Goal: Information Seeking & Learning: Learn about a topic

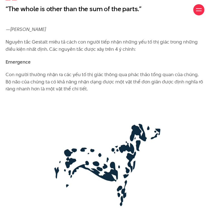
scroll to position [763, 0]
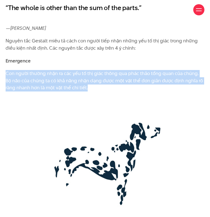
drag, startPoint x: 7, startPoint y: 89, endPoint x: 94, endPoint y: 103, distance: 88.3
click at [94, 92] on p "Con người thường nhận ra các yếu tố thị giác thông qua phác thảo tổng quan của …" at bounding box center [105, 81] width 199 height 22
copy p "Con người thường nhận ra các yếu tố thị giác thông qua phác thảo tổng quan của …"
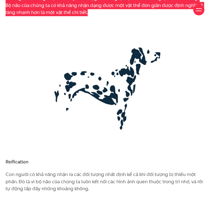
scroll to position [903, 0]
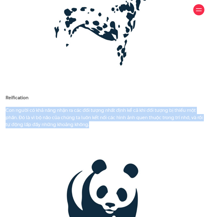
drag, startPoint x: 6, startPoint y: 123, endPoint x: 95, endPoint y: 141, distance: 91.0
click at [95, 128] on p "Con người có khả năng nhận ra các đối tượng nhất định kể cả khi đối tượng bị th…" at bounding box center [105, 118] width 199 height 22
copy p "Con người có khả năng nhận ra các đối tượng nhất định kể cả khi đối tượng bị th…"
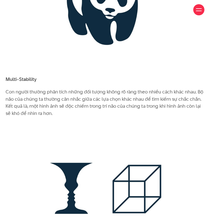
scroll to position [1098, 0]
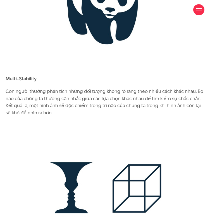
drag, startPoint x: 6, startPoint y: 105, endPoint x: 54, endPoint y: 127, distance: 52.4
click at [54, 116] on p "Con người thường phân tích những đối tượng không rõ ràng theo nhiều cách khác n…" at bounding box center [105, 102] width 199 height 28
copy p "Con người thường phân tích những đối tượng không rõ ràng theo nhiều cách khác n…"
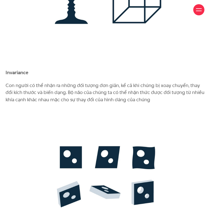
scroll to position [1294, 0]
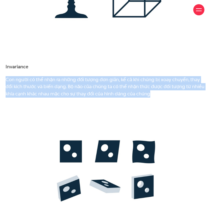
drag, startPoint x: 6, startPoint y: 93, endPoint x: 166, endPoint y: 106, distance: 161.4
click at [166, 98] on p "Con người có thể nhận ra những đối tượng đơn giản, kể cả khi chúng bị xoay chuy…" at bounding box center [105, 87] width 199 height 22
copy p "Con người có thể nhận ra những đối tượng đơn giản, kể cả khi chúng bị xoay chuy…"
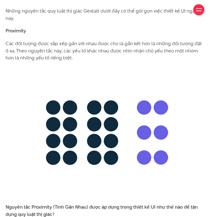
scroll to position [1530, 0]
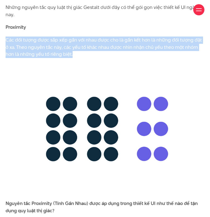
drag, startPoint x: 64, startPoint y: 63, endPoint x: 6, endPoint y: 49, distance: 59.3
click at [6, 49] on p "Các đối tượng được sắp xếp gần với nhau được cho là gắn kết hơn là những đối tư…" at bounding box center [105, 48] width 199 height 22
copy p "Các đối tượng được sắp xếp gần với nhau được cho là gắn kết hơn là những đối tư…"
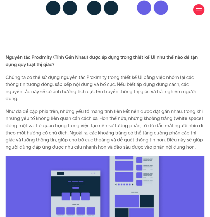
scroll to position [1677, 0]
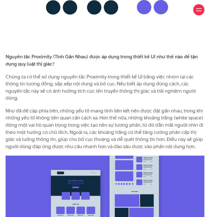
drag, startPoint x: 3, startPoint y: 85, endPoint x: 193, endPoint y: 96, distance: 190.2
copy p "Chúng ta có thể sử dụng nguyên tắc Proximity trong thiết kế UI bằng việc nhóm l…"
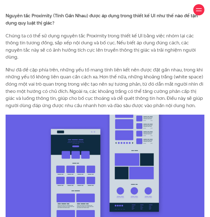
scroll to position [1718, 0]
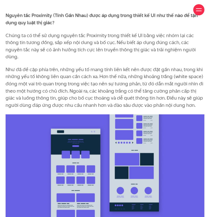
click at [105, 94] on p "Như đã đề cập phía trên, những yếu tố mang tính liên kết nên được đặt gần nhau,…" at bounding box center [105, 87] width 199 height 43
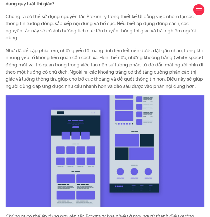
scroll to position [1737, 0]
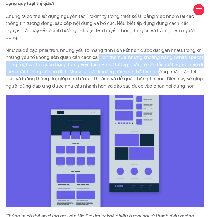
drag, startPoint x: 99, startPoint y: 55, endPoint x: 158, endPoint y: 73, distance: 61.8
click at [158, 73] on p "Như đã đề cập phía trên, những yếu tố mang tính liên kết nên được đặt gần nhau,…" at bounding box center [105, 68] width 199 height 43
click at [169, 63] on p "Như đã đề cập phía trên, những yếu tố mang tính liên kết nên được đặt gần nhau,…" at bounding box center [105, 68] width 199 height 43
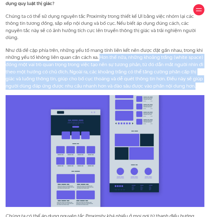
drag, startPoint x: 99, startPoint y: 56, endPoint x: 194, endPoint y: 84, distance: 99.2
click at [194, 84] on p "Như đã đề cập phía trên, những yếu tố mang tính liên kết nên được đặt gần nhau,…" at bounding box center [105, 68] width 199 height 43
copy p "Hơn thế nữa, những khoảng trắng (white space) đóng một vai trò quan trọng trong…"
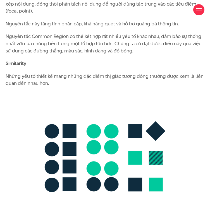
scroll to position [2036, 0]
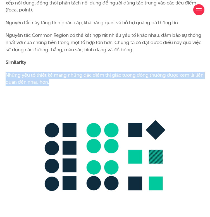
drag, startPoint x: 3, startPoint y: 74, endPoint x: 53, endPoint y: 84, distance: 51.0
copy p "Những yếu tố thiết kế mang những đặc điểm thị giác tương đồng thường được xem l…"
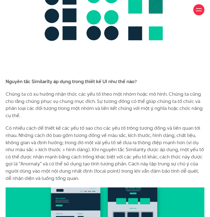
scroll to position [2186, 0]
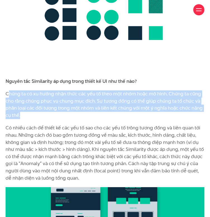
drag, startPoint x: 8, startPoint y: 95, endPoint x: 54, endPoint y: 113, distance: 49.8
click at [54, 113] on p "Chúng ta có xu hướng nhận thức các yếu tố theo một nhóm hoặc mô hình. Chúng ta …" at bounding box center [105, 104] width 199 height 28
click at [9, 93] on p "Chúng ta có xu hướng nhận thức các yếu tố theo một nhóm hoặc mô hình. Chúng ta …" at bounding box center [105, 104] width 199 height 28
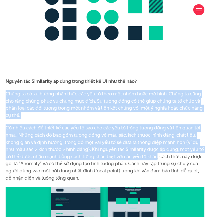
drag, startPoint x: 6, startPoint y: 93, endPoint x: 156, endPoint y: 155, distance: 162.8
click at [156, 155] on div "Bộ não con người luôn cố gắng gán ý nghĩa cho thế giới quan bằng cách so sánh v…" at bounding box center [105, 111] width 204 height 3707
copy div "Chúng ta có xu hướng nhận thức các yếu tố theo một nhóm hoặc mô hình. Chúng ta …"
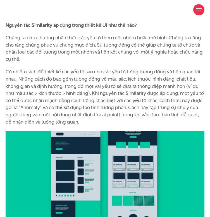
click at [51, 108] on p "Có nhiều cách để thiết kế các yếu tố sao cho các yếu tố trông tương đồng và liê…" at bounding box center [105, 96] width 199 height 57
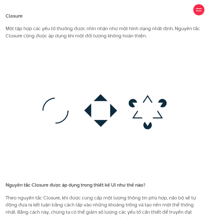
scroll to position [2512, 0]
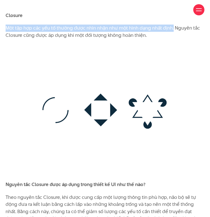
drag, startPoint x: 6, startPoint y: 28, endPoint x: 171, endPoint y: 27, distance: 164.5
click at [171, 27] on p "Một tập hợp các yếu tố thường được nhìn nhận như một hình dạng nhất định. Nguyê…" at bounding box center [105, 32] width 199 height 14
copy p "Một tập hợp các yếu tố thường được nhìn nhận như một hình dạng nhất định."
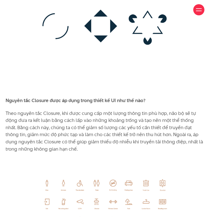
scroll to position [2597, 0]
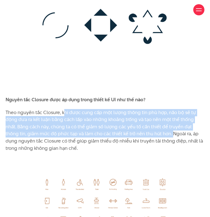
drag, startPoint x: 63, startPoint y: 111, endPoint x: 149, endPoint y: 133, distance: 89.8
click at [149, 133] on p "Theo nguyên tắc Closure, khi được cung cấp một lượng thông tin phù hợp, não bộ …" at bounding box center [105, 130] width 199 height 43
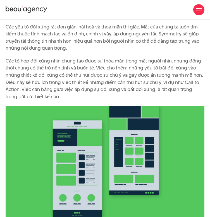
scroll to position [2960, 0]
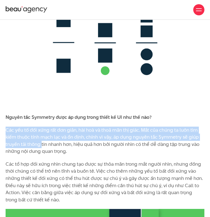
drag, startPoint x: 6, startPoint y: 131, endPoint x: 41, endPoint y: 144, distance: 37.6
click at [41, 144] on p "Các yếu tố đối xứng rất đơn giản, hài hoà và thoả mãn thị giác. Mắt của chúng t…" at bounding box center [105, 141] width 199 height 28
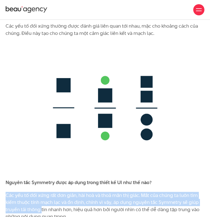
scroll to position [2848, 0]
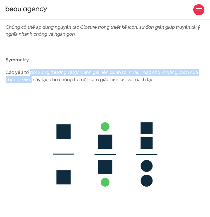
click at [30, 75] on p "Các yếu tố đối xứng thường được đánh giá liên quan tới nhau, mặc cho khoảng các…" at bounding box center [105, 76] width 199 height 14
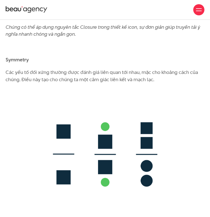
click at [16, 71] on p "Các yếu tố đối xứng thường được đánh giá liên quan tới nhau, mặc cho khoảng các…" at bounding box center [105, 76] width 199 height 14
drag, startPoint x: 7, startPoint y: 70, endPoint x: 160, endPoint y: 77, distance: 152.9
click at [160, 77] on p "Các yếu tố đối xứng thường được đánh giá liên quan tới nhau, mặc cho khoảng các…" at bounding box center [105, 76] width 199 height 14
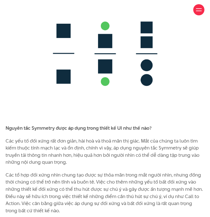
scroll to position [3016, 0]
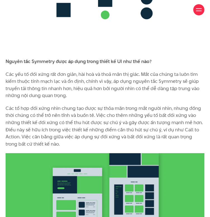
click at [27, 91] on p "Các yếu tố đối xứng rất đơn giản, hài hoà và thoả mãn thị giác. Mắt của chúng t…" at bounding box center [105, 85] width 199 height 28
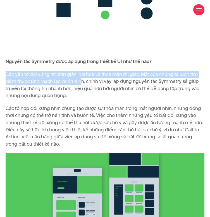
drag, startPoint x: 6, startPoint y: 71, endPoint x: 80, endPoint y: 82, distance: 75.4
click at [80, 82] on p "Các yếu tố đối xứng rất đơn giản, hài hoà và thoả mãn thị giác. Mắt của chúng t…" at bounding box center [105, 85] width 199 height 28
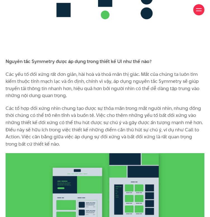
click at [46, 119] on p "Các tổ hợp đối xứng nhìn chung tạo được sự thỏa mãn trong mắt người nhìn, nhưng…" at bounding box center [105, 126] width 199 height 43
drag, startPoint x: 71, startPoint y: 96, endPoint x: 1, endPoint y: 74, distance: 73.8
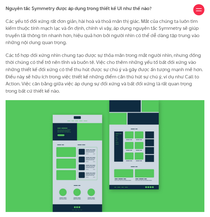
scroll to position [3071, 0]
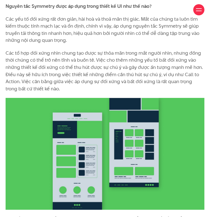
click at [87, 76] on p "Các tổ hợp đối xứng nhìn chung tạo được sự thỏa mãn trong mắt người nhìn, nhưng…" at bounding box center [105, 71] width 199 height 43
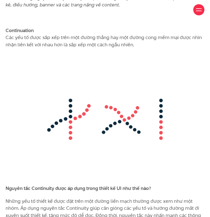
scroll to position [3294, 0]
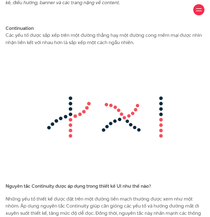
drag, startPoint x: 135, startPoint y: 44, endPoint x: 0, endPoint y: 37, distance: 135.1
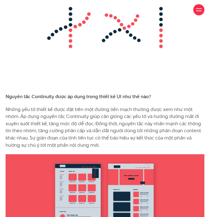
scroll to position [3384, 0]
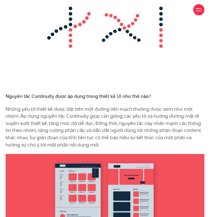
click at [19, 120] on p "Những yếu tố thiết kế được đặt trên một đường liền mạch thường được xem như một…" at bounding box center [105, 127] width 199 height 43
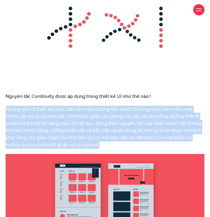
drag, startPoint x: 6, startPoint y: 105, endPoint x: 123, endPoint y: 146, distance: 123.1
click at [123, 146] on p "Những yếu tố thiết kế được đặt trên một đường liền mạch thường được xem như một…" at bounding box center [105, 127] width 199 height 43
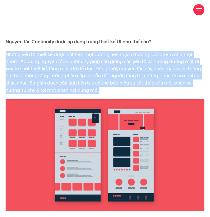
click at [112, 75] on p "Những yếu tố thiết kế được đặt trên một đường liền mạch thường được xem như một…" at bounding box center [105, 72] width 199 height 43
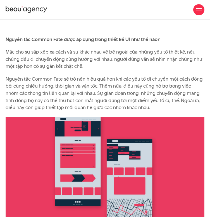
scroll to position [3818, 0]
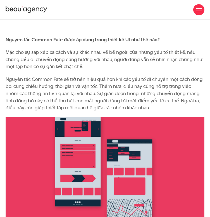
drag, startPoint x: 3, startPoint y: 49, endPoint x: 88, endPoint y: 69, distance: 87.2
drag, startPoint x: 115, startPoint y: 86, endPoint x: 107, endPoint y: 86, distance: 7.5
click at [115, 86] on p "Nguyên tắc Common Fate sẽ trở nên hiệu quả hơn khi các yếu tố di chuyển một các…" at bounding box center [105, 94] width 199 height 36
drag, startPoint x: 2, startPoint y: 78, endPoint x: 149, endPoint y: 106, distance: 149.9
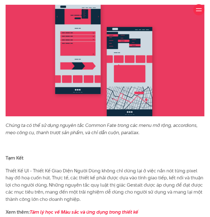
scroll to position [3991, 0]
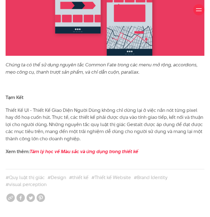
drag, startPoint x: 44, startPoint y: 118, endPoint x: 87, endPoint y: 140, distance: 48.5
click at [87, 140] on p "Thiết Kế UI - Thiết Kế Giao Diện Người Dùng không chỉ dừng lại ở việc nắn nót t…" at bounding box center [105, 125] width 199 height 36
click at [158, 136] on p "Thiết Kế UI - Thiết Kế Giao Diện Người Dùng không chỉ dừng lại ở việc nắn nót t…" at bounding box center [105, 125] width 199 height 36
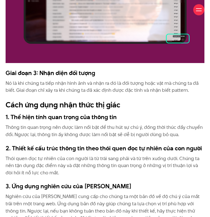
scroll to position [2150, 0]
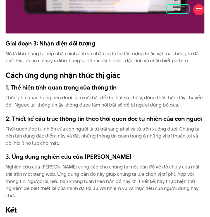
click at [55, 81] on h2 "Cách ứng dụng nhận thức thị giác" at bounding box center [105, 75] width 199 height 11
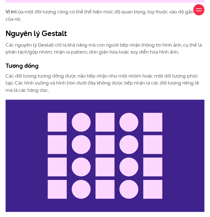
scroll to position [1424, 0]
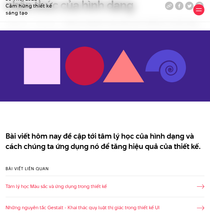
scroll to position [140, 0]
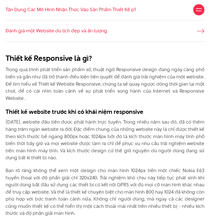
scroll to position [299, 0]
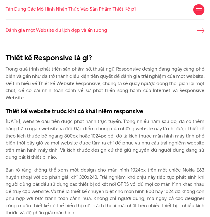
click at [101, 90] on p "Trong quá trình phát triển sản phẩm số, thuật ngữ Responsive design đang ngày c…" at bounding box center [105, 84] width 199 height 36
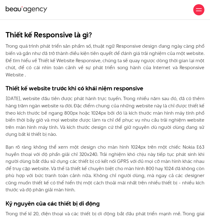
scroll to position [322, 0]
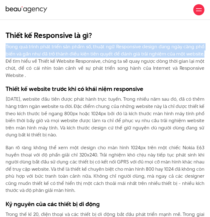
drag, startPoint x: 6, startPoint y: 60, endPoint x: 207, endPoint y: 70, distance: 201.3
copy p "Trong quá trình phát triển sản phẩm số, thuật ngữ Responsive design đang ngày c…"
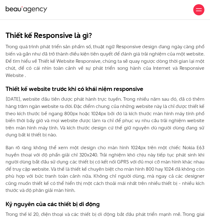
click at [72, 132] on p "Năm 1991, website đầu tiên được phát hành trực tuyến. Trong nhiều năm sau đó, đ…" at bounding box center [105, 117] width 199 height 43
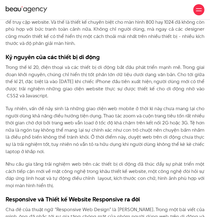
scroll to position [425, 0]
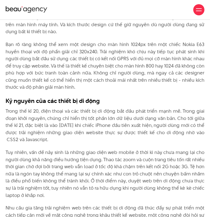
click at [146, 129] on p "Trong thế kỉ 20, điện thoại và các thiết bị di động bắt đầu phát triển mạnh mẽ.…" at bounding box center [105, 126] width 199 height 36
click at [116, 129] on p "Trong thế kỉ 20, điện thoại và các thiết bị di động bắt đầu phát triển mạnh mẽ.…" at bounding box center [105, 126] width 199 height 36
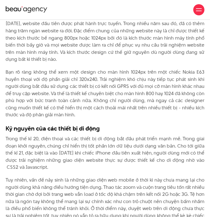
scroll to position [369, 0]
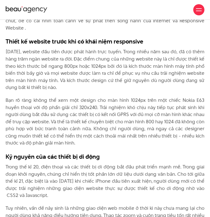
drag, startPoint x: 6, startPoint y: 65, endPoint x: 81, endPoint y: 102, distance: 84.1
click at [81, 91] on p "Năm 1991, website đầu tiên được phát hành trực tuyến. Trong nhiều năm sau đó, đ…" at bounding box center [105, 69] width 199 height 43
copy p "Năm 1991, website đầu tiên được phát hành trực tuyến. Trong nhiều năm sau đó, đ…"
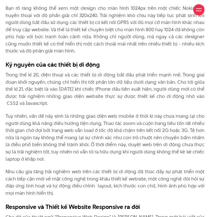
scroll to position [509, 0]
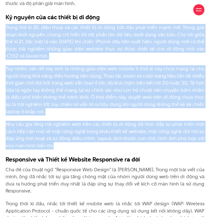
drag, startPoint x: 4, startPoint y: 39, endPoint x: 113, endPoint y: 159, distance: 162.1
copy div "Trong thế kỉ 20, điện thoại và các thiết bị di động bắt đầu phát triển mạnh mẽ.…"
click at [125, 138] on p "Nhu cầu gia tăng trải nghiệm web trên các thiết bị di động đã thúc đẩy sự phát …" at bounding box center [105, 135] width 199 height 28
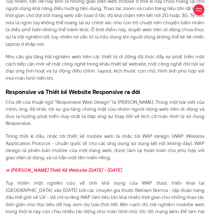
scroll to position [593, 0]
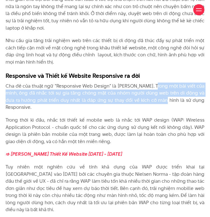
drag, startPoint x: 155, startPoint y: 101, endPoint x: 163, endPoint y: 111, distance: 13.5
click at [163, 111] on p "Cha đẻ của thuật ngữ “Responsive Web Design” là Ethan Marcotte. Trong một bài v…" at bounding box center [105, 97] width 199 height 28
click at [170, 109] on p "Cha đẻ của thuật ngữ “Responsive Web Design” là Ethan Marcotte. Trong một bài v…" at bounding box center [105, 97] width 199 height 28
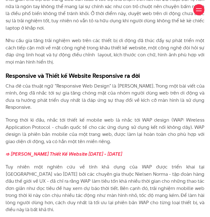
drag, startPoint x: 2, startPoint y: 99, endPoint x: 127, endPoint y: 152, distance: 136.0
copy div "Cha đẻ của thuật ngữ “Responsive Web Design” là Ethan Marcotte. Trong một bài v…"
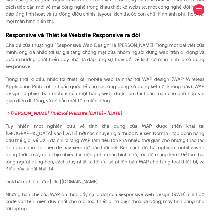
scroll to position [676, 0]
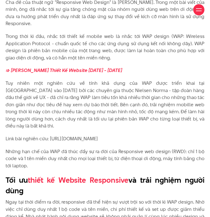
click at [50, 128] on p "Tuy nhiên một nghiên cứu về tính khả dụng của WAP được triển khai tại London và…" at bounding box center [105, 105] width 199 height 50
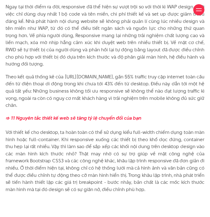
scroll to position [900, 0]
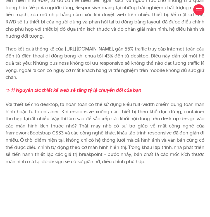
click at [57, 117] on p "=> 11 Nguyên tắc thiết kế web sẽ tăng tỷ lệ chuyển đổi của bạn" at bounding box center [105, 126] width 199 height 79
drag, startPoint x: 128, startPoint y: 169, endPoint x: 5, endPoint y: 113, distance: 135.2
copy p "Với thiết kế cho desktop, ta hoàn toàn có thể sử dụng kiểu full-width chiếm dụn…"
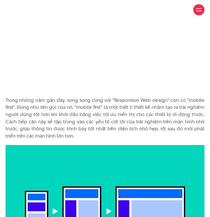
scroll to position [1123, 0]
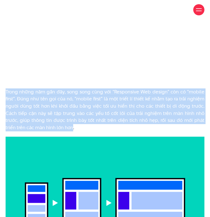
drag, startPoint x: 5, startPoint y: 99, endPoint x: 51, endPoint y: 135, distance: 58.1
copy p "Trong những năm gần đây, song song cùng với “Responsive Web design” còn có “mob…"
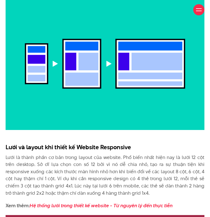
scroll to position [1263, 0]
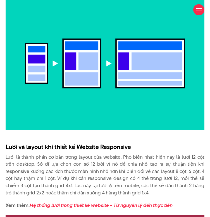
click at [116, 83] on img at bounding box center [105, 63] width 199 height 133
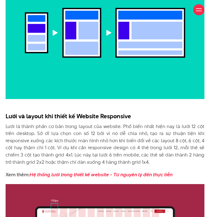
scroll to position [1350, 0]
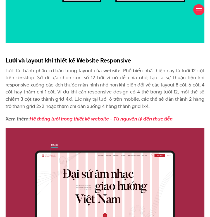
click at [160, 86] on p "Lưới là thành phần cơ bản trong layout của website. Phổ biến nhất hiện nay là l…" at bounding box center [105, 88] width 199 height 43
click at [158, 99] on p "Lưới là thành phần cơ bản trong layout của website. Phổ biến nhất hiện nay là l…" at bounding box center [105, 88] width 199 height 43
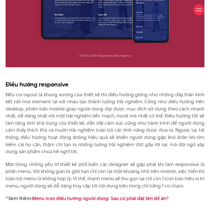
scroll to position [2076, 0]
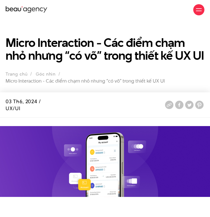
click at [148, 62] on h1 "Micro Interaction - Các điểm chạm nhỏ nhưng “có võ” trong thiết kế UX UI" at bounding box center [105, 49] width 199 height 26
drag, startPoint x: 177, startPoint y: 0, endPoint x: 80, endPoint y: 26, distance: 99.9
click at [80, 26] on section "Micro Interaction - Các điểm chạm nhỏ nhưng “có võ” trong thiết kế UX UI Trang …" at bounding box center [105, 56] width 210 height 73
